Goal: Find specific page/section: Find specific page/section

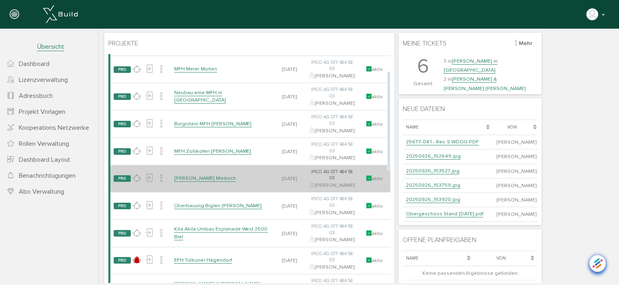
click at [207, 181] on link "[PERSON_NAME] Meikirch" at bounding box center [205, 177] width 62 height 7
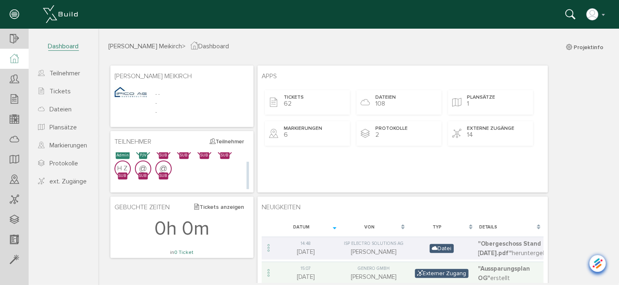
scroll to position [41, 0]
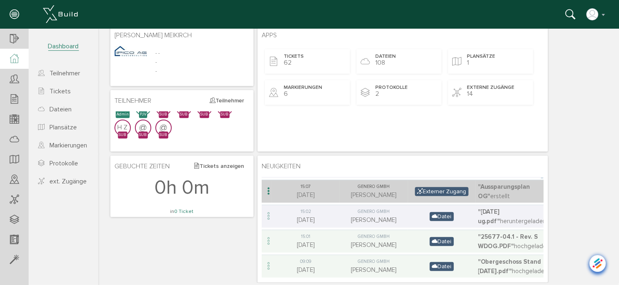
click at [399, 190] on div "Genero GmbH" at bounding box center [374, 186] width 64 height 7
click at [431, 196] on span "Externer Zugang" at bounding box center [442, 191] width 54 height 9
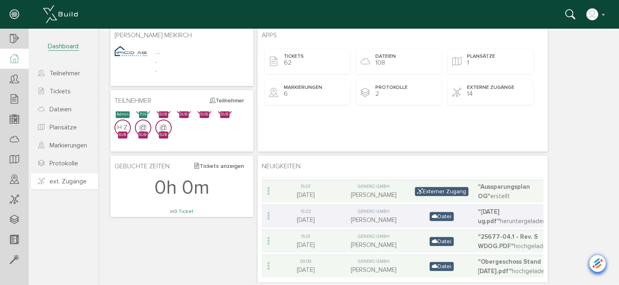
click at [64, 180] on span "ext. Zugänge" at bounding box center [67, 181] width 37 height 8
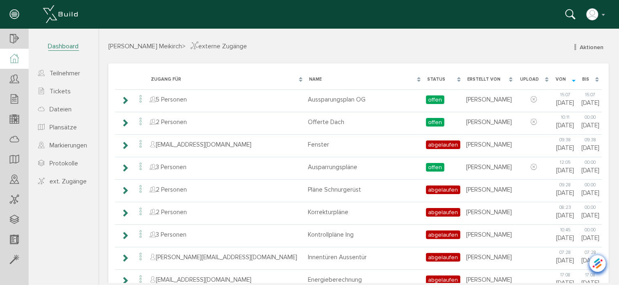
click at [14, 58] on icon at bounding box center [14, 58] width 9 height 9
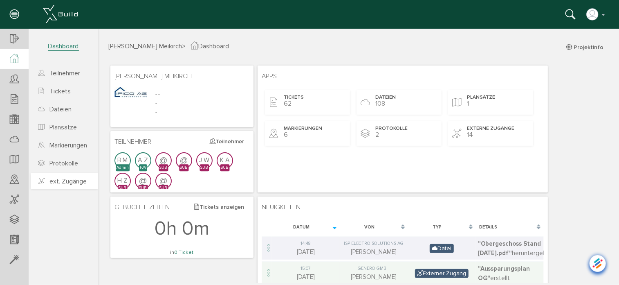
click at [67, 178] on span "ext. Zugänge" at bounding box center [67, 181] width 37 height 8
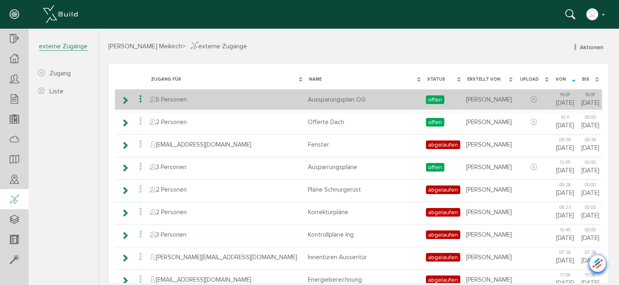
click at [141, 97] on icon at bounding box center [140, 98] width 10 height 11
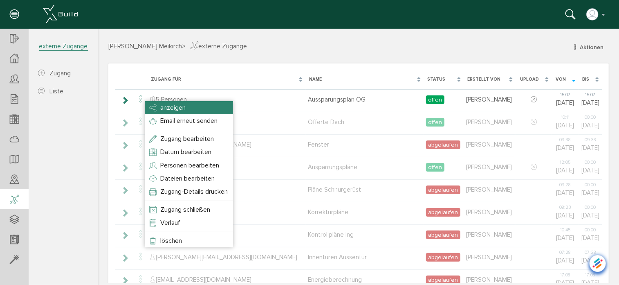
click at [160, 109] on span "anzeigen" at bounding box center [172, 107] width 25 height 8
